Goal: Task Accomplishment & Management: Use online tool/utility

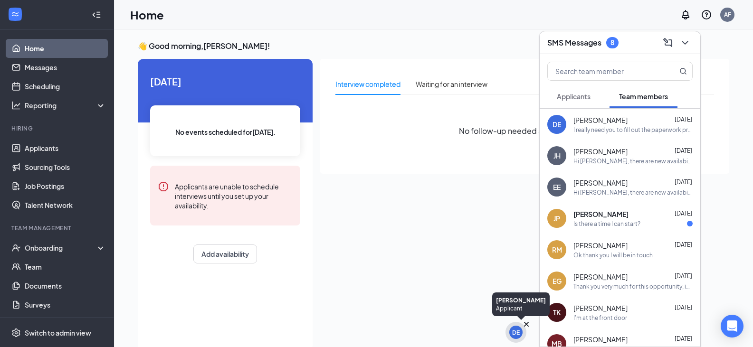
click at [512, 334] on div "DE" at bounding box center [516, 333] width 8 height 8
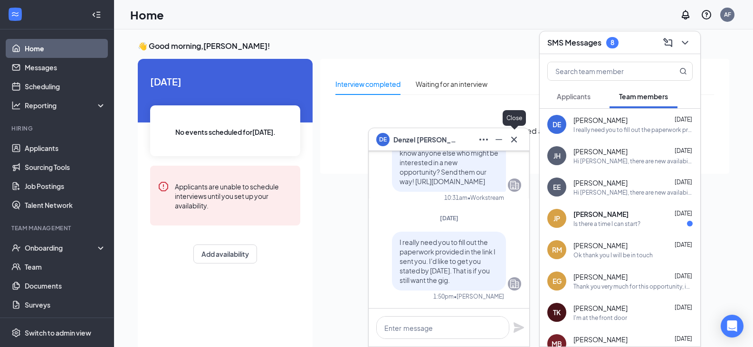
click at [512, 142] on icon "Cross" at bounding box center [513, 139] width 11 height 11
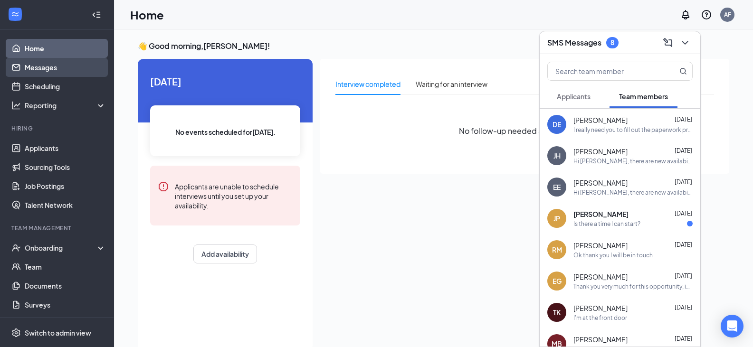
click at [62, 71] on link "Messages" at bounding box center [65, 67] width 81 height 19
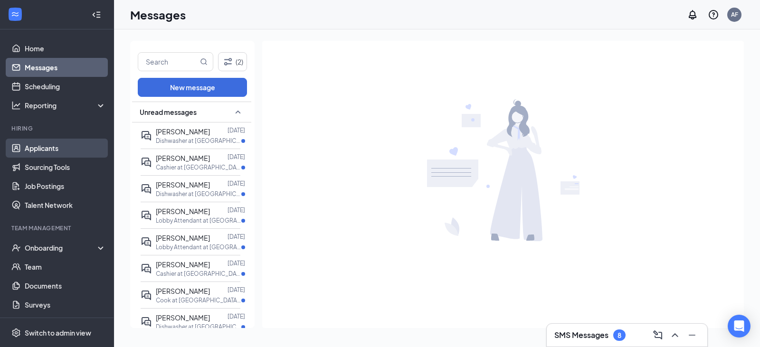
click at [32, 151] on link "Applicants" at bounding box center [65, 148] width 81 height 19
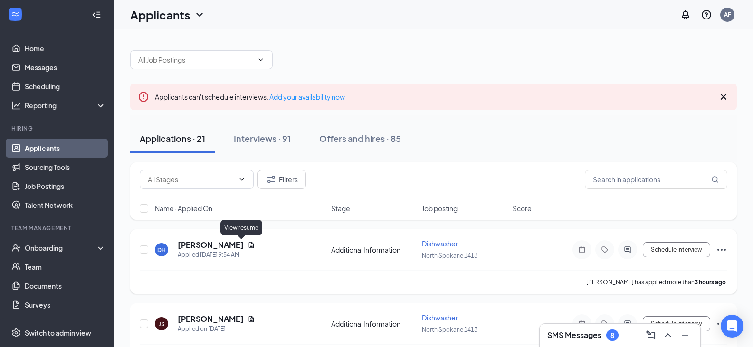
click at [249, 246] on icon "Document" at bounding box center [251, 245] width 5 height 6
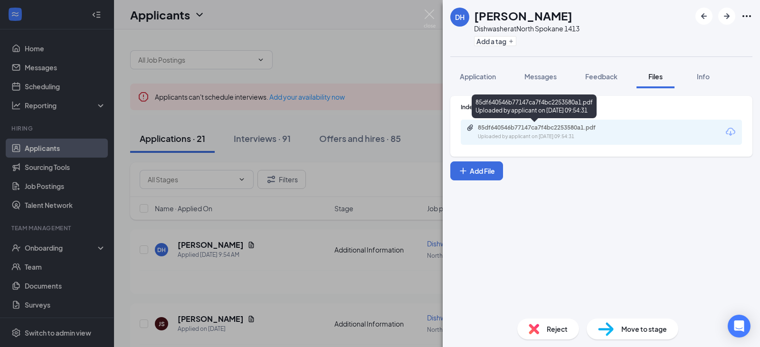
click at [496, 138] on div "Uploaded by applicant on [DATE] 09:54:31" at bounding box center [549, 137] width 142 height 8
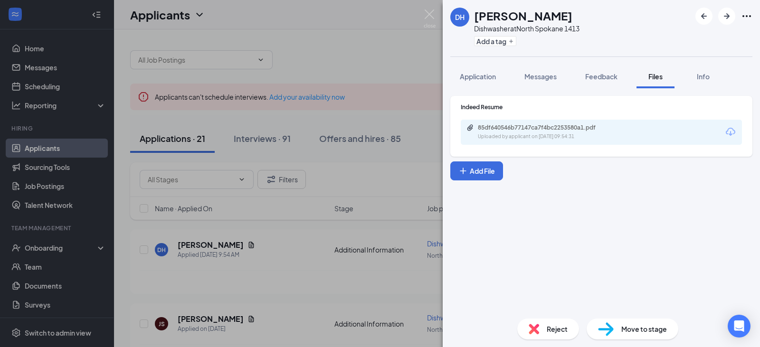
click at [196, 319] on div "DH [PERSON_NAME] Dishwasher at [GEOGRAPHIC_DATA] 1413 Add a tag Application Mes…" at bounding box center [380, 173] width 760 height 347
